Goal: Check status: Check status

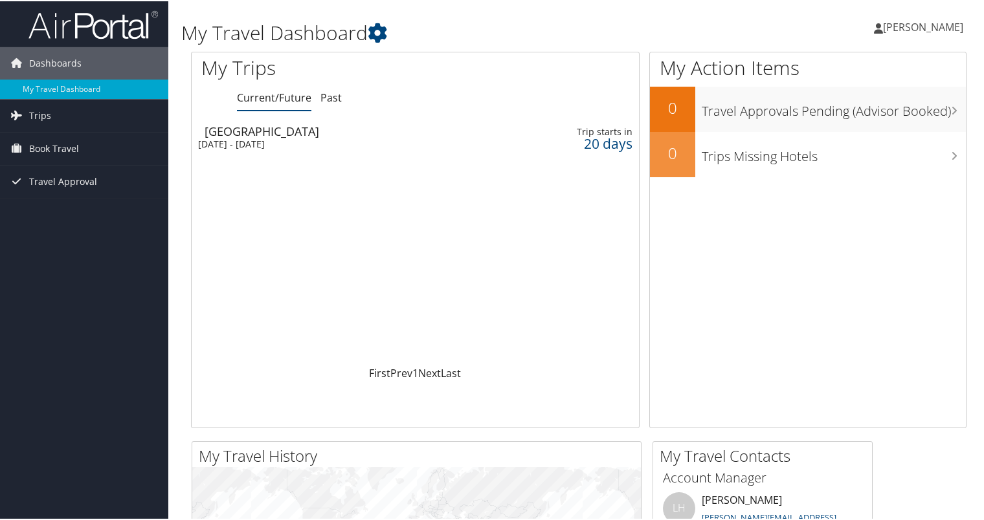
click at [256, 133] on div "[GEOGRAPHIC_DATA]" at bounding box center [347, 130] width 285 height 12
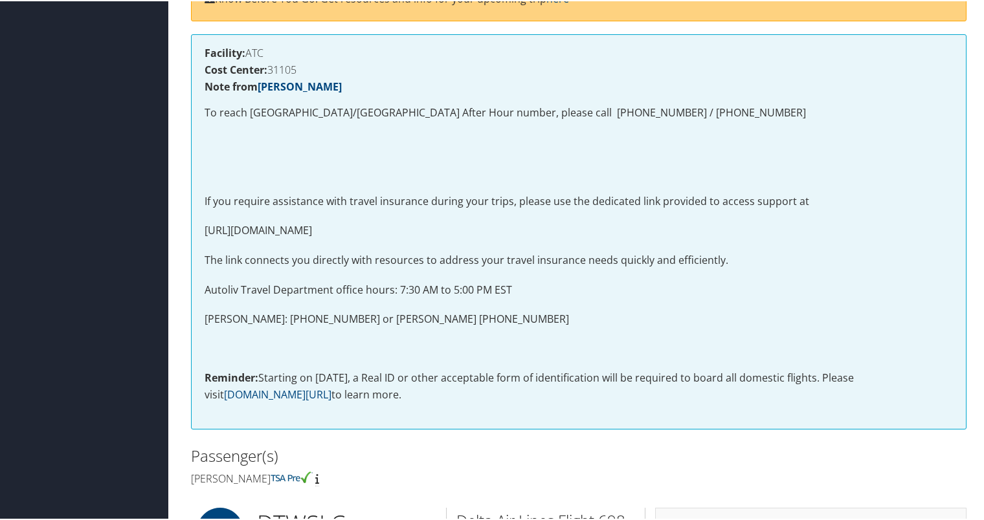
scroll to position [202, 0]
